Goal: Navigation & Orientation: Locate item on page

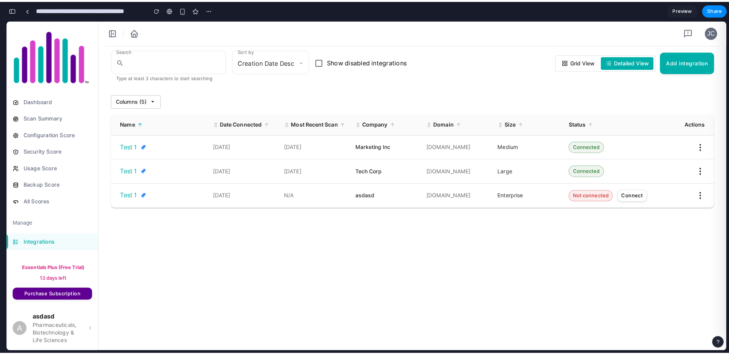
scroll to position [719, 0]
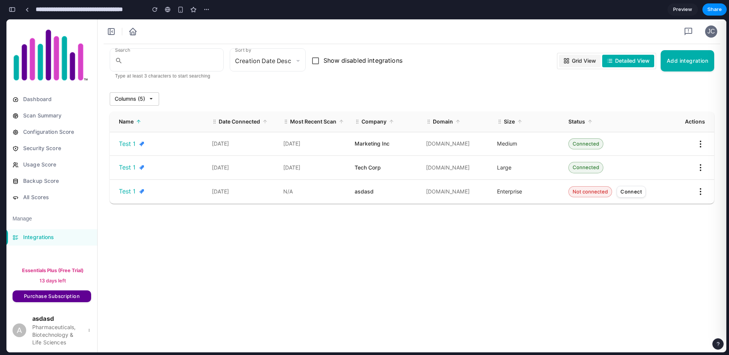
click at [580, 61] on span "Grid View" at bounding box center [584, 61] width 24 height 8
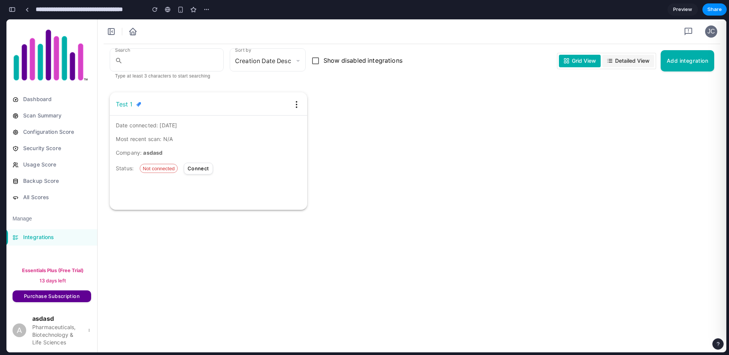
click at [637, 59] on span "Detailed View" at bounding box center [632, 61] width 35 height 8
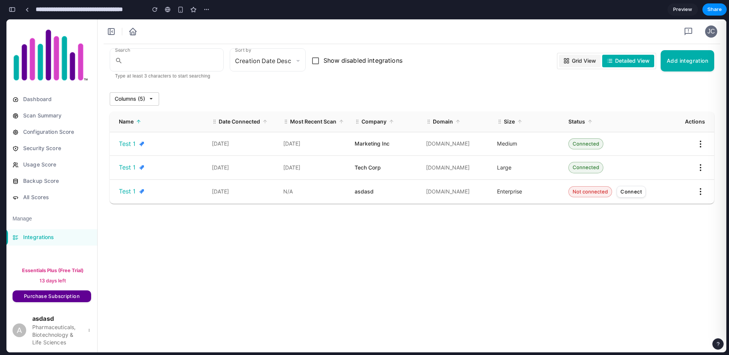
click at [572, 61] on span "Grid View" at bounding box center [584, 61] width 24 height 8
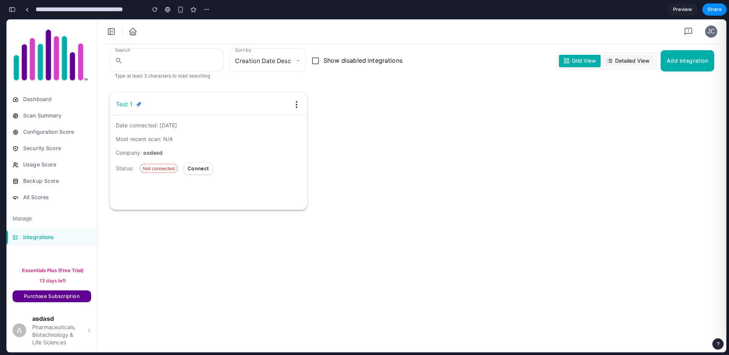
click at [618, 59] on span "Detailed View" at bounding box center [632, 61] width 35 height 8
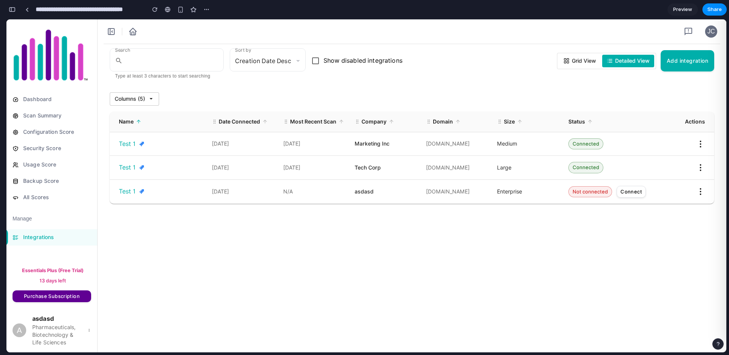
click at [452, 122] on span "Domain" at bounding box center [443, 122] width 20 height 8
click at [452, 120] on span "Domain" at bounding box center [443, 122] width 20 height 8
click at [447, 122] on span "Domain" at bounding box center [443, 122] width 20 height 8
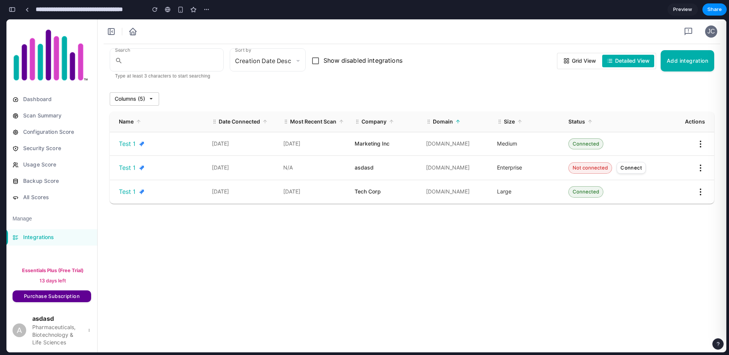
click at [579, 65] on button "Grid View" at bounding box center [580, 61] width 42 height 13
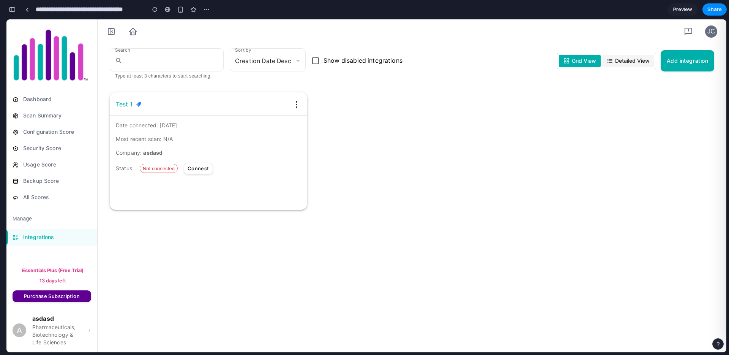
click at [619, 56] on button "Detailed View" at bounding box center [628, 61] width 52 height 13
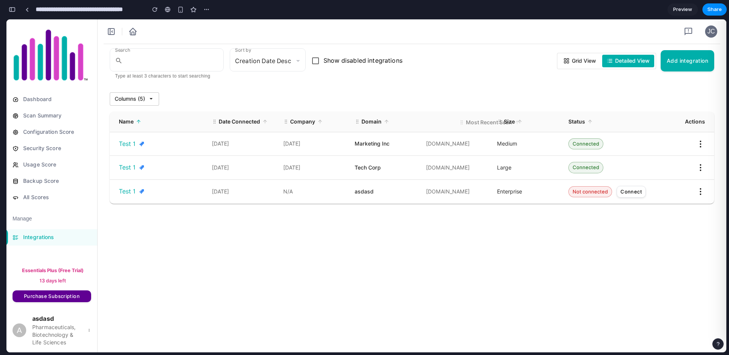
drag, startPoint x: 285, startPoint y: 121, endPoint x: 452, endPoint y: 122, distance: 167.1
